Goal: Task Accomplishment & Management: Complete application form

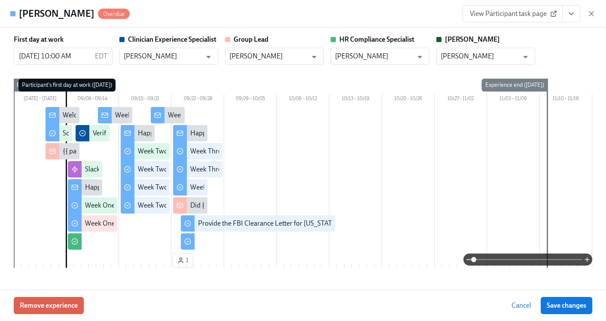
scroll to position [0, 12317]
click at [589, 13] on icon "button" at bounding box center [592, 13] width 9 height 9
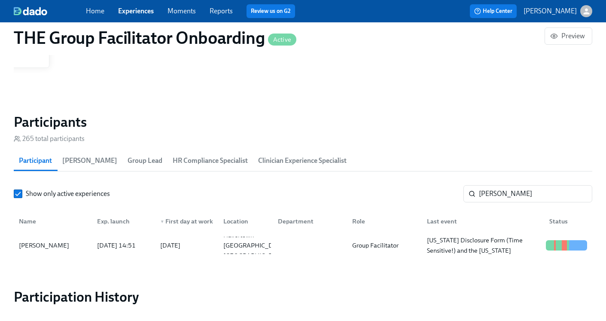
click at [135, 10] on link "Experiences" at bounding box center [136, 11] width 36 height 8
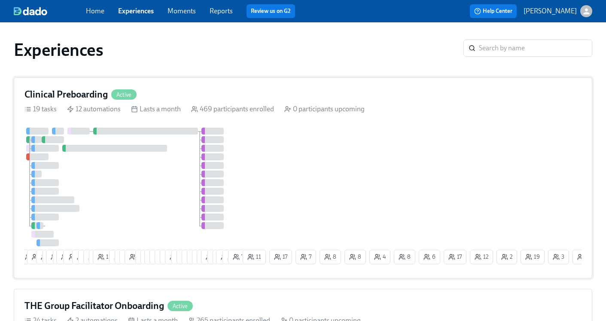
click at [51, 95] on h4 "Clinical Preboarding" at bounding box center [65, 94] width 83 height 13
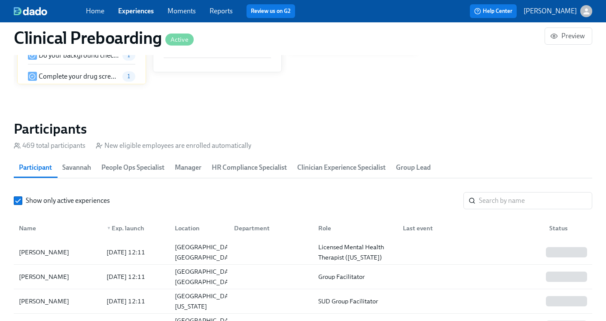
scroll to position [918, 0]
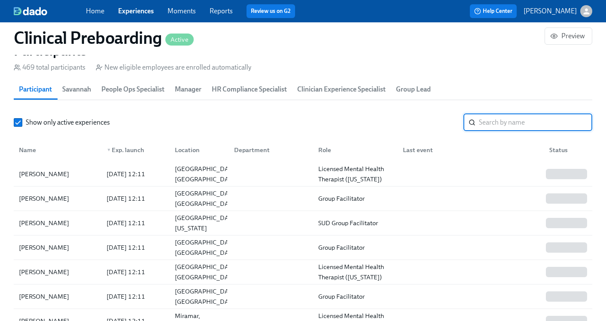
click at [492, 120] on input "search" at bounding box center [535, 122] width 113 height 17
paste input "YO04X9RQVWHF"
type input "YO04X9RQVWHF"
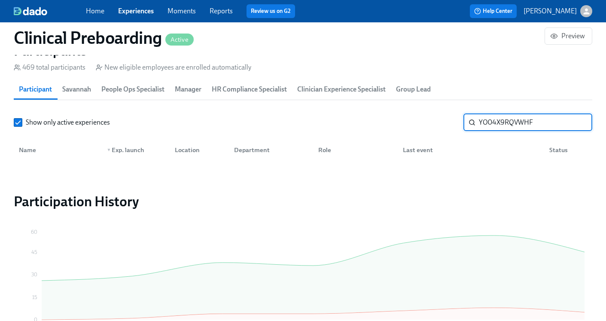
drag, startPoint x: 540, startPoint y: 124, endPoint x: 459, endPoint y: 117, distance: 81.1
click at [459, 117] on div "Show only active experiences YO04X9RQVWHF ​" at bounding box center [303, 122] width 579 height 17
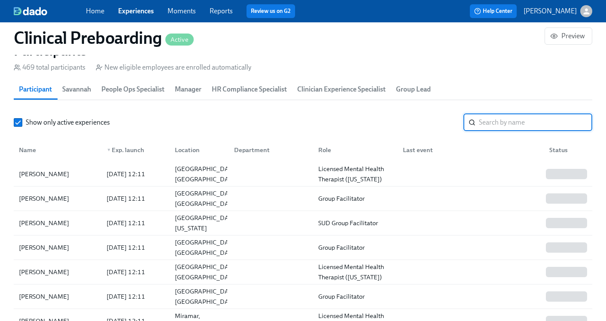
paste input "Ryssel Guzman"
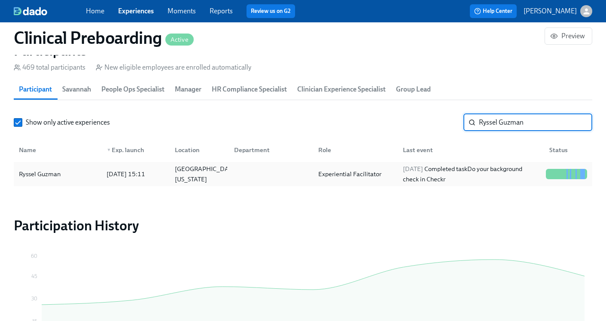
type input "Ryssel Guzman"
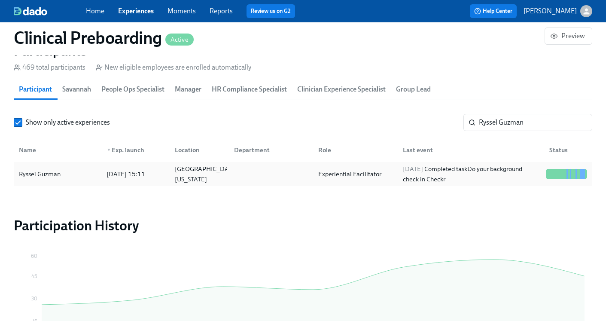
click at [371, 174] on div "Experiential Facilitator" at bounding box center [350, 174] width 70 height 10
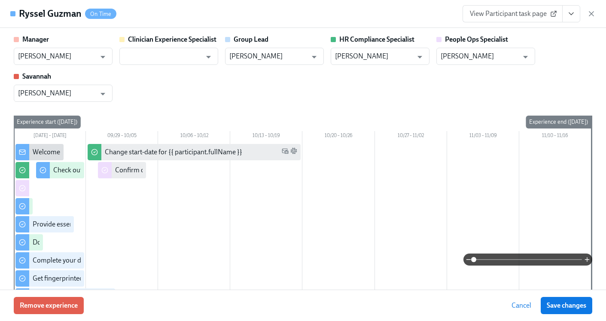
click at [572, 13] on icon "View task page" at bounding box center [571, 14] width 4 height 2
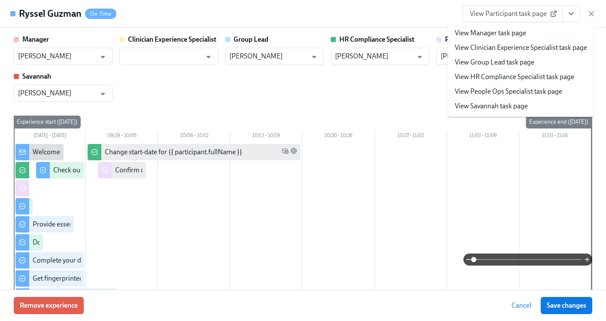
click at [525, 78] on link "View HR Compliance Specialist task page" at bounding box center [514, 76] width 119 height 9
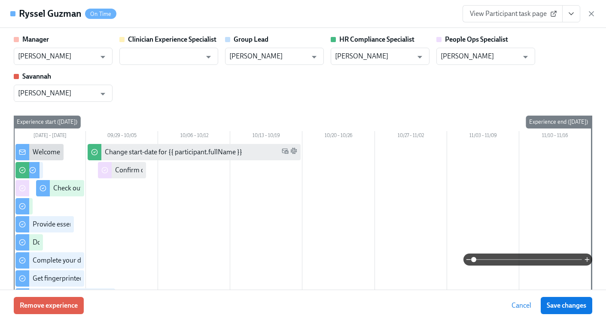
scroll to position [0, 10551]
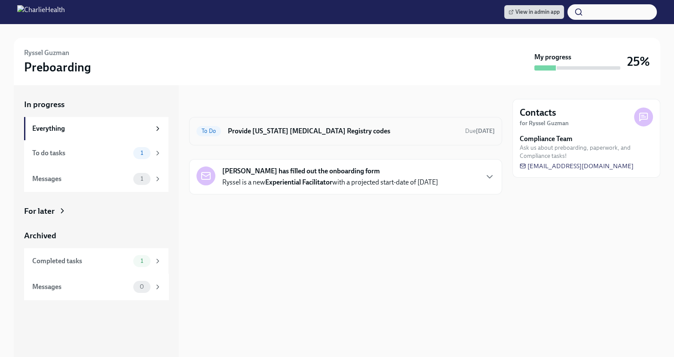
click at [366, 129] on h6 "Provide [US_STATE] [MEDICAL_DATA] Registry codes" at bounding box center [343, 130] width 230 height 9
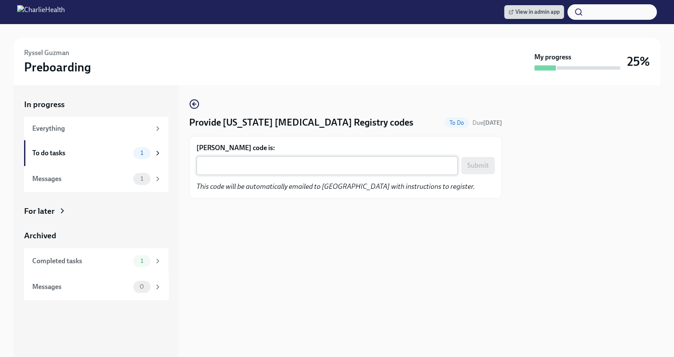
click at [248, 162] on textarea "[PERSON_NAME] code is:" at bounding box center [327, 165] width 251 height 10
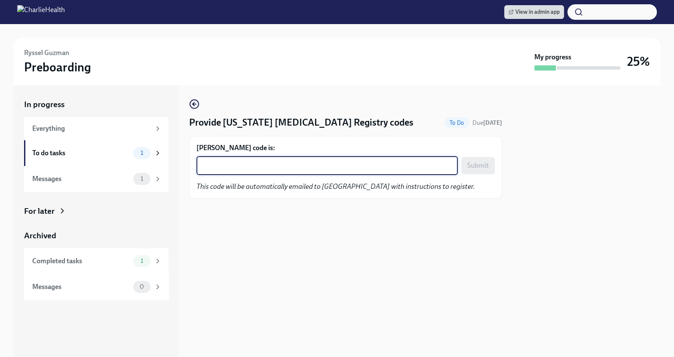
paste textarea "YO04X9RQVWHF"
type textarea "YO04X9RQVWHF"
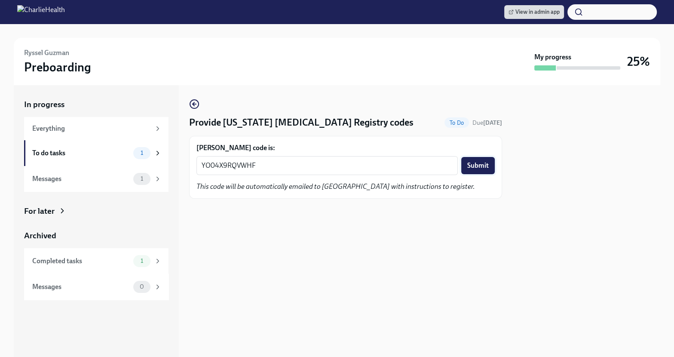
click at [474, 164] on span "Submit" at bounding box center [477, 165] width 21 height 9
